Goal: Task Accomplishment & Management: Manage account settings

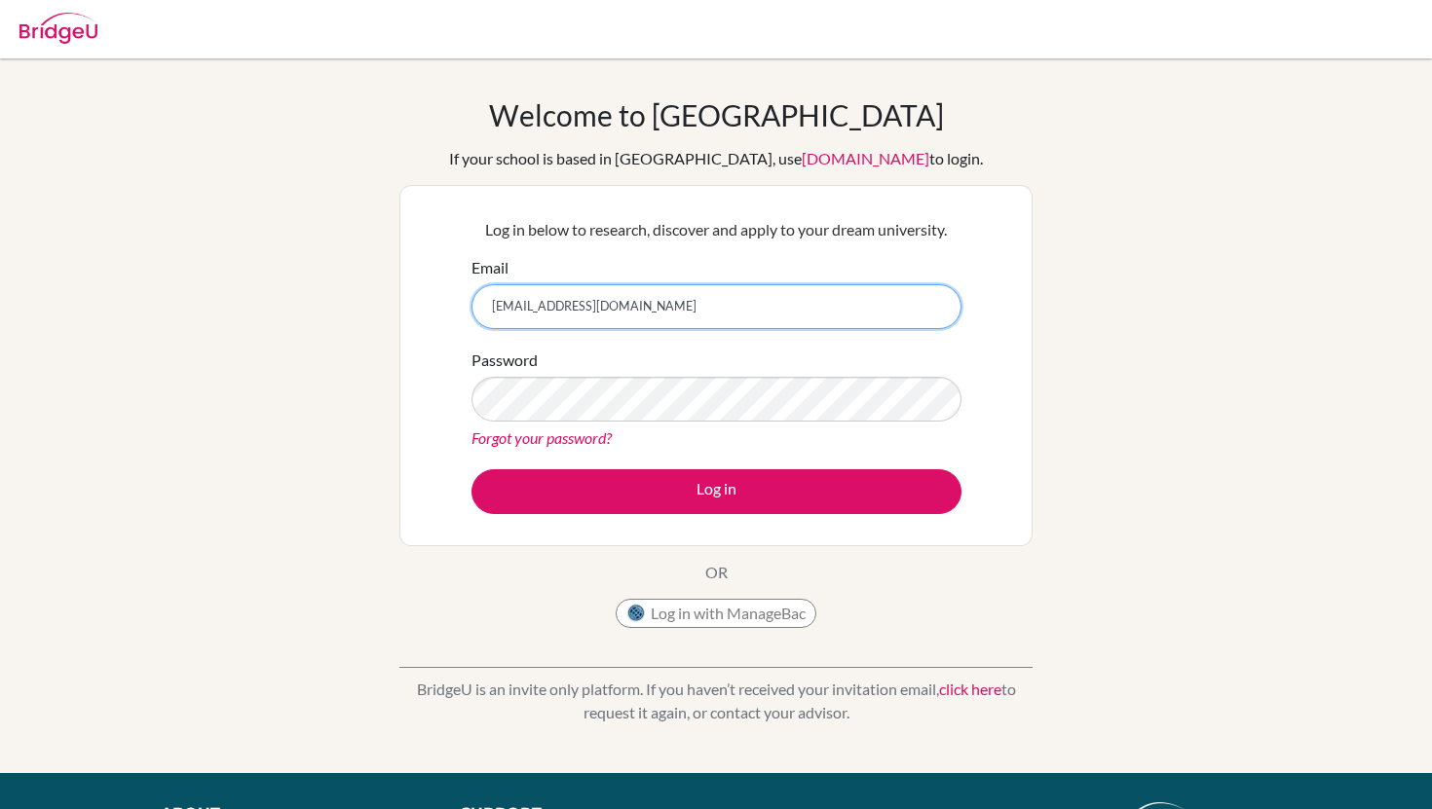
type input "[EMAIL_ADDRESS][DOMAIN_NAME]"
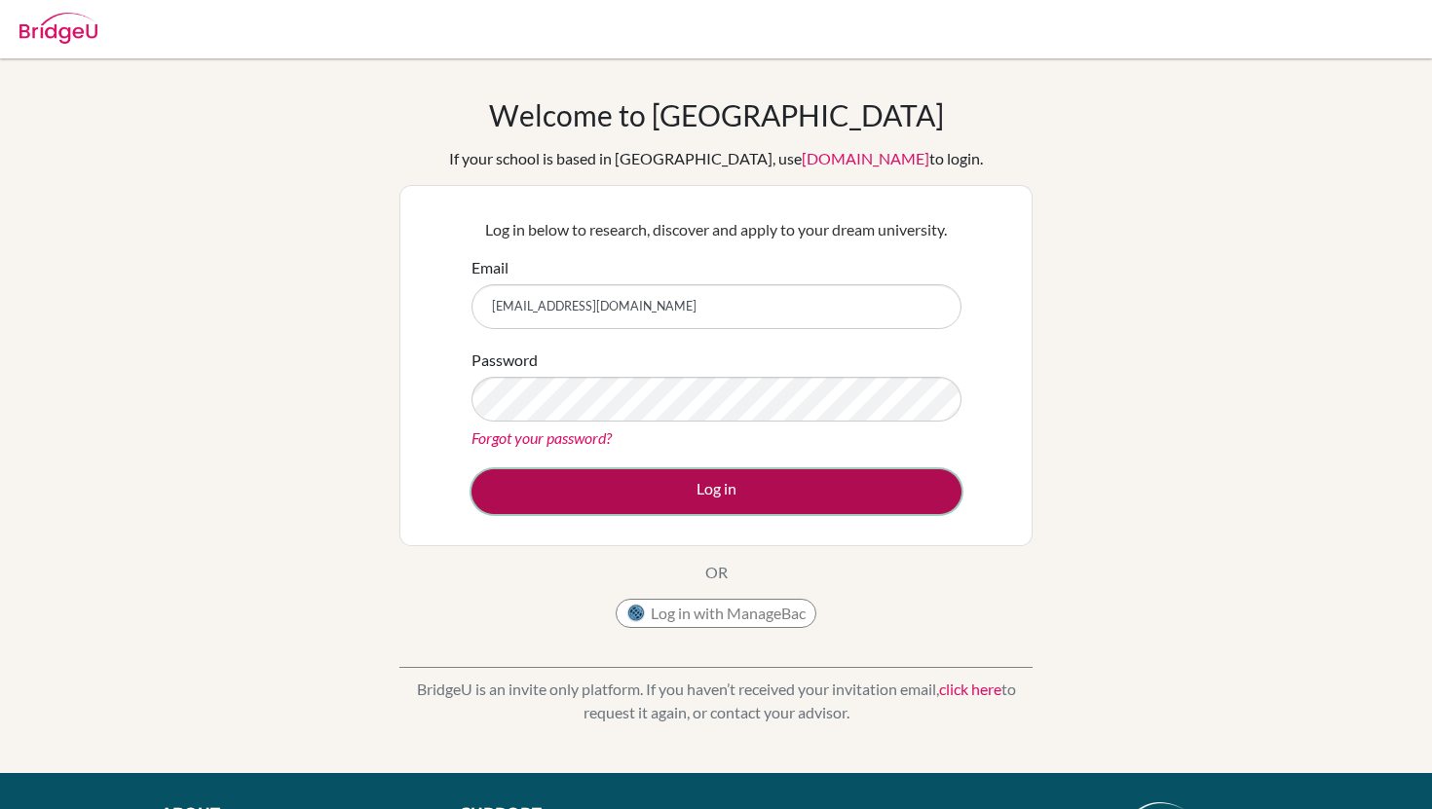
click at [528, 490] on button "Log in" at bounding box center [716, 491] width 490 height 45
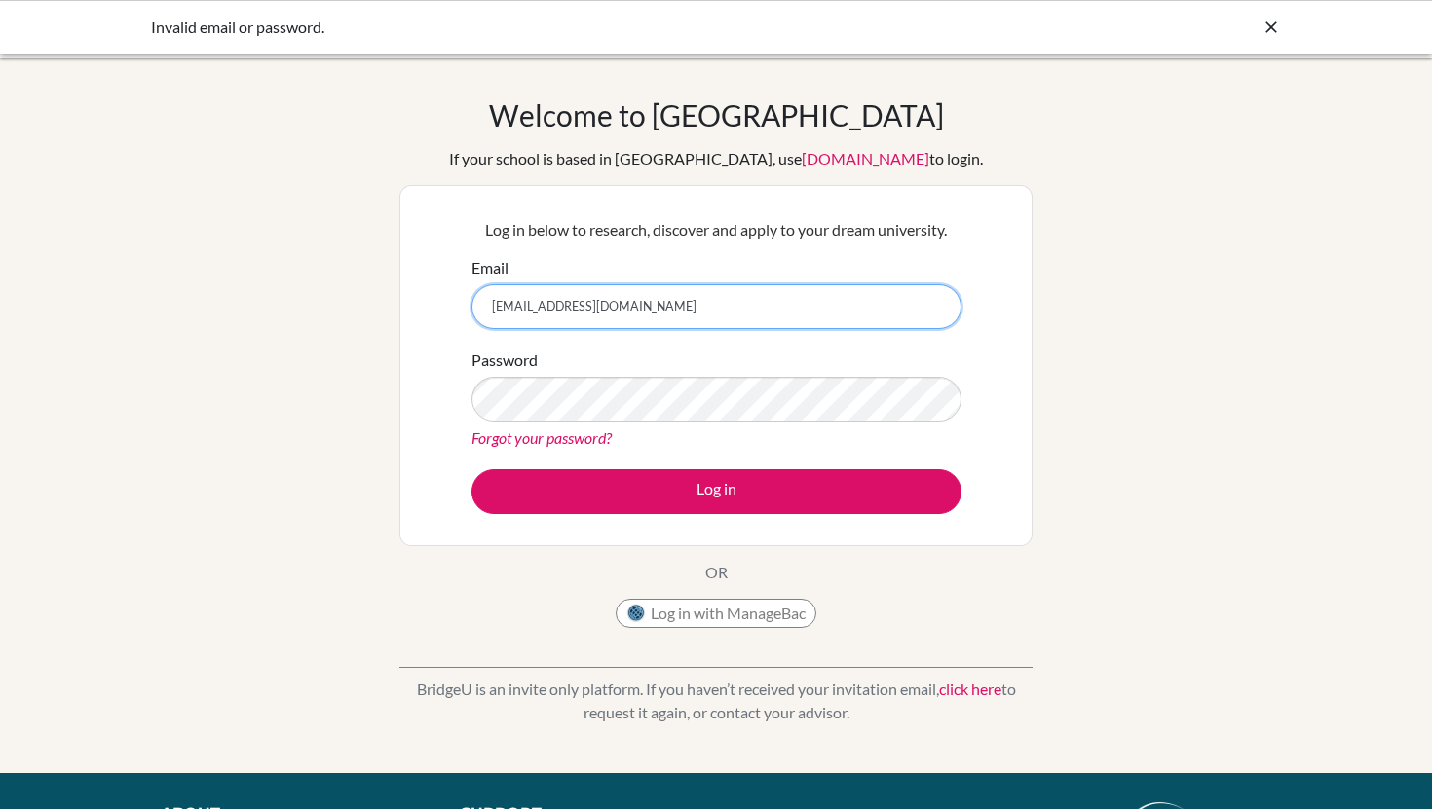
click at [655, 284] on input "[EMAIL_ADDRESS][DOMAIN_NAME]" at bounding box center [716, 306] width 490 height 45
type input "g103062@asb.ac.th"
click at [597, 459] on form "Email g103062@asb.ac.th Password Forgot your password? Log in" at bounding box center [716, 385] width 490 height 258
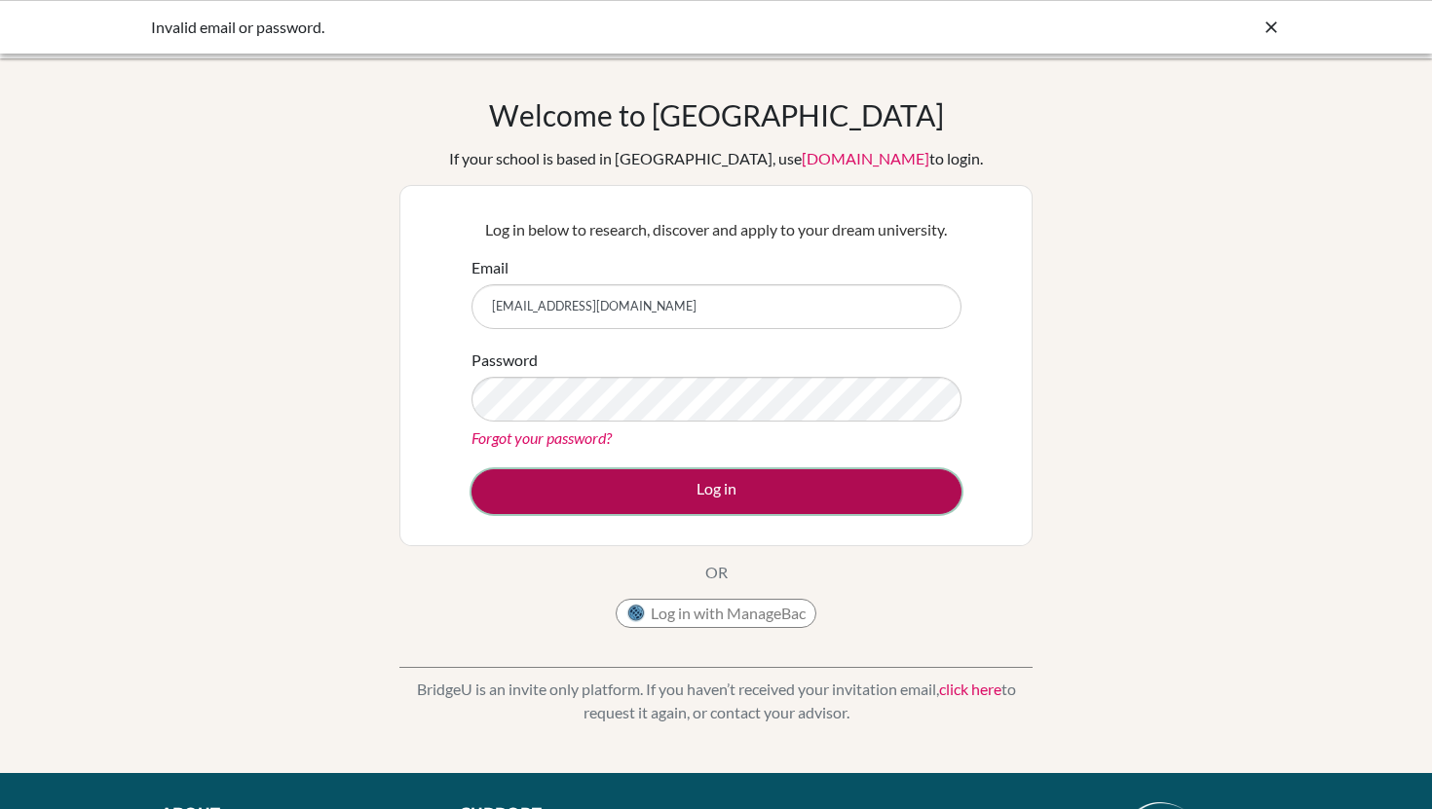
click at [595, 480] on button "Log in" at bounding box center [716, 491] width 490 height 45
